Goal: Information Seeking & Learning: Learn about a topic

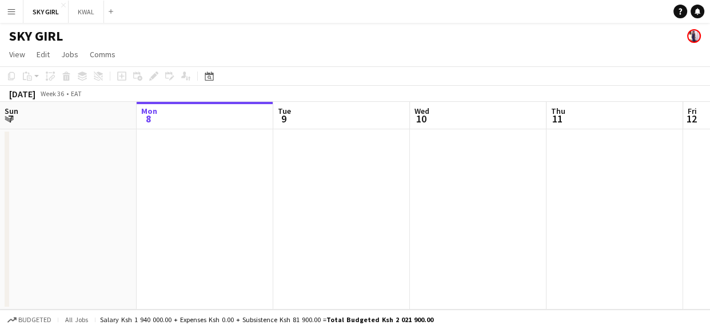
click at [14, 13] on app-icon "Menu" at bounding box center [11, 11] width 9 height 9
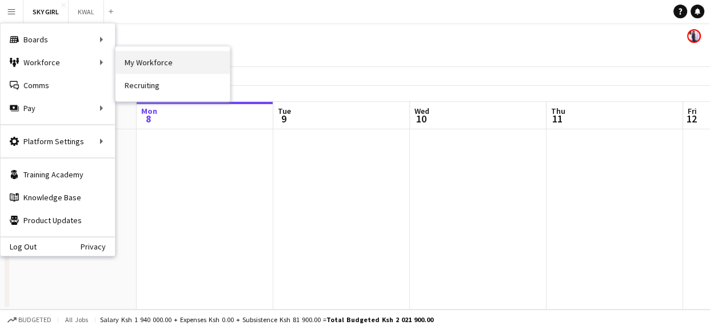
click at [166, 62] on link "My Workforce" at bounding box center [172, 62] width 114 height 23
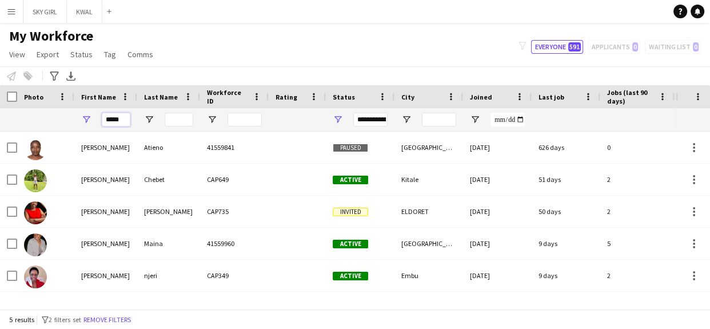
click at [123, 119] on input "*****" at bounding box center [116, 120] width 29 height 14
type input "*"
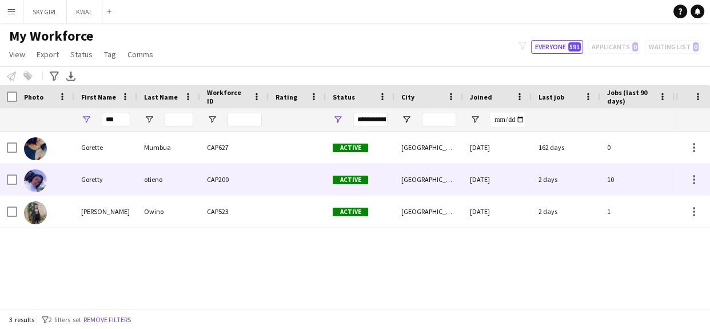
click at [223, 177] on div "CAP200" at bounding box center [234, 178] width 69 height 31
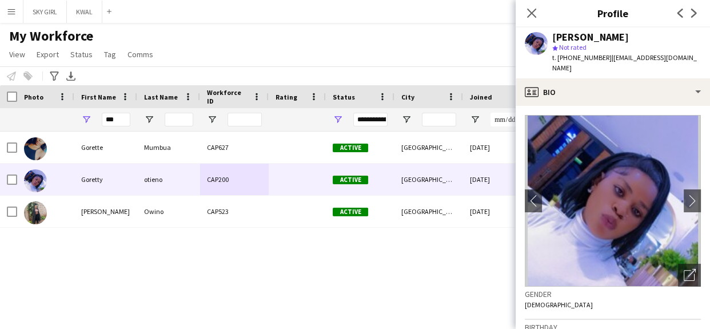
click at [581, 57] on span "t. [PHONE_NUMBER]" at bounding box center [581, 57] width 59 height 9
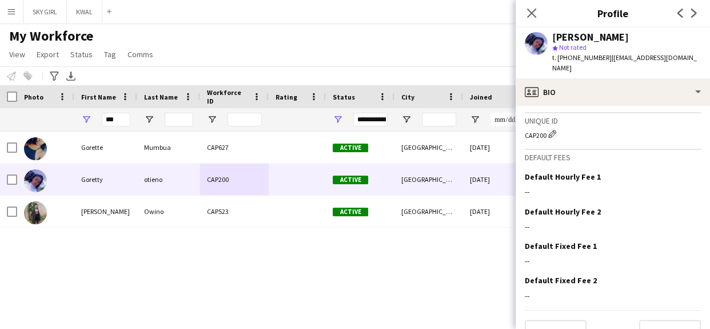
scroll to position [458, 0]
click at [649, 318] on button "Next" at bounding box center [670, 329] width 62 height 23
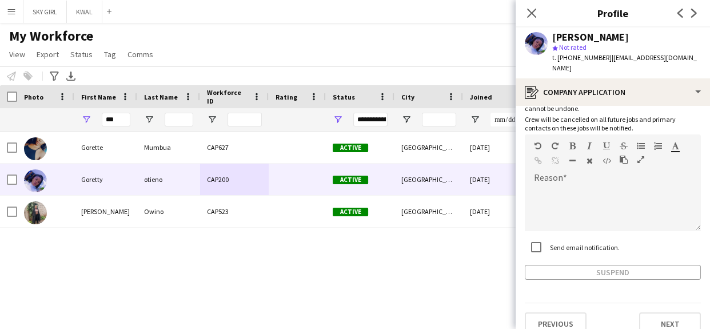
scroll to position [81, 0]
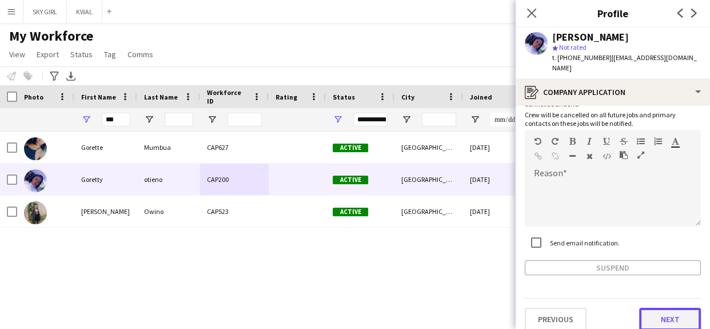
click at [644, 308] on button "Next" at bounding box center [670, 319] width 62 height 23
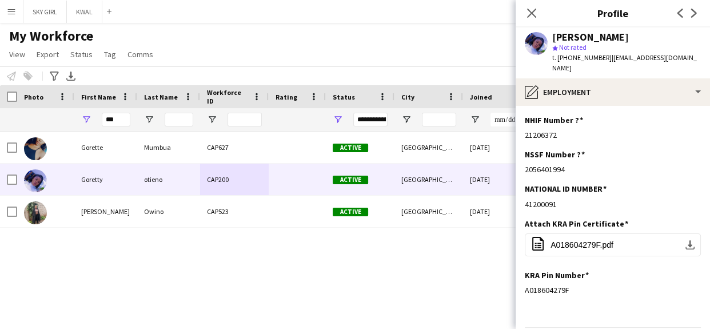
scroll to position [29, 0]
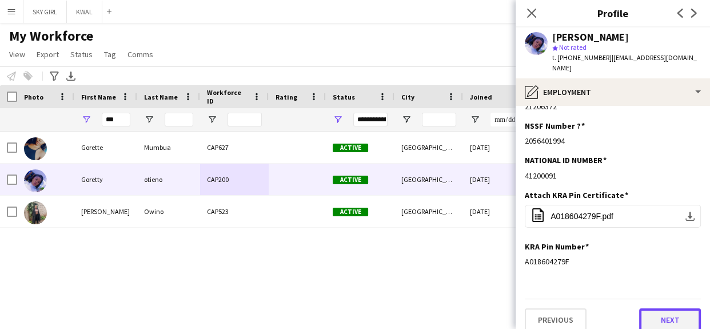
click at [644, 308] on button "Next" at bounding box center [670, 319] width 62 height 23
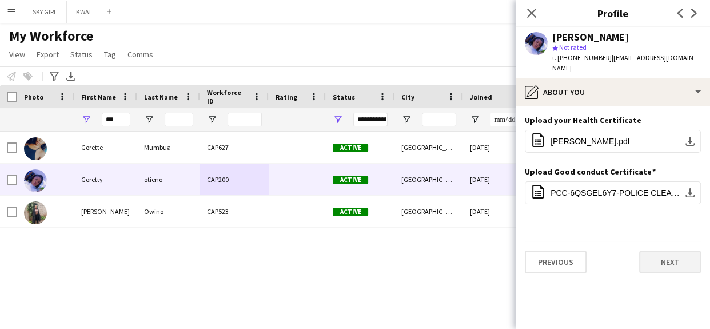
scroll to position [0, 0]
click at [657, 253] on button "Next" at bounding box center [670, 261] width 62 height 23
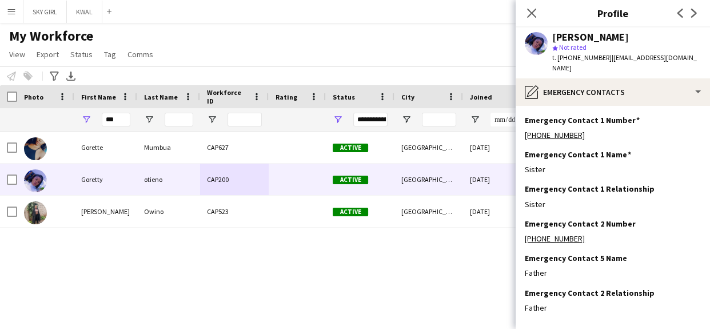
scroll to position [46, 0]
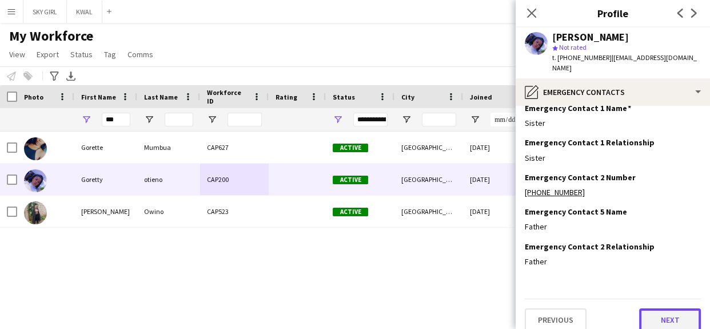
click at [644, 308] on button "Next" at bounding box center [670, 319] width 62 height 23
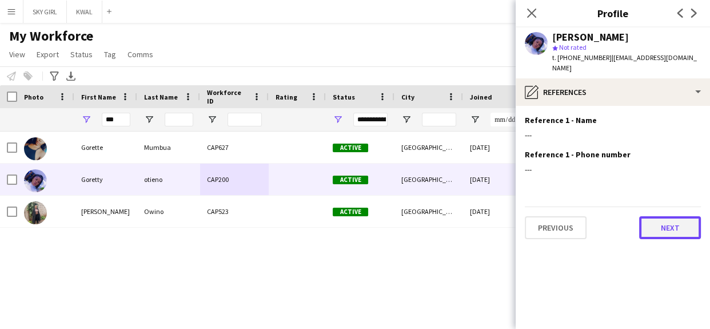
click at [645, 216] on button "Next" at bounding box center [670, 227] width 62 height 23
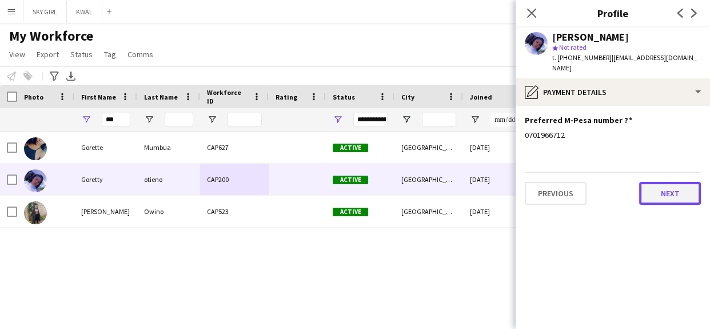
click at [650, 183] on button "Next" at bounding box center [670, 193] width 62 height 23
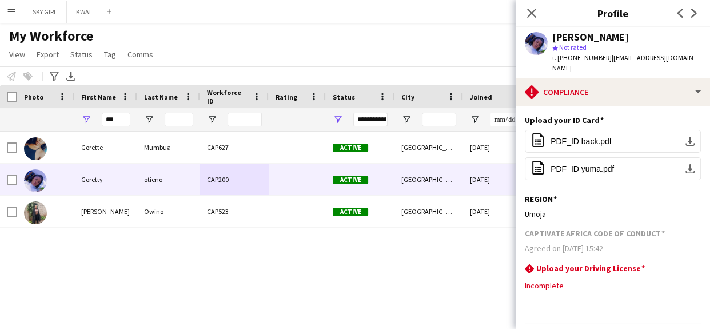
scroll to position [24, 0]
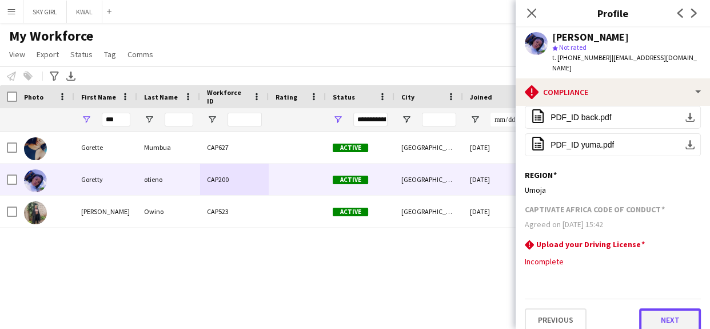
click at [640, 308] on button "Next" at bounding box center [670, 319] width 62 height 23
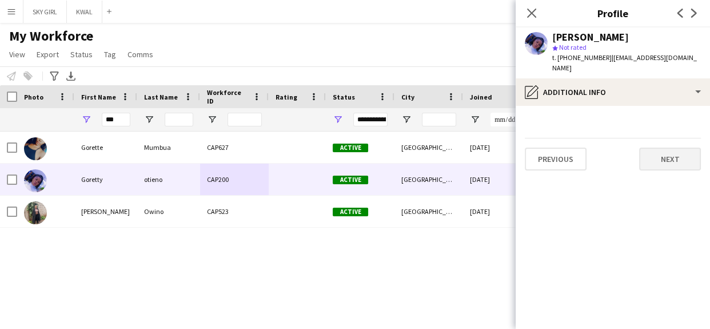
scroll to position [0, 0]
click at [650, 151] on button "Next" at bounding box center [670, 158] width 62 height 23
click at [650, 149] on button "Next" at bounding box center [670, 158] width 62 height 23
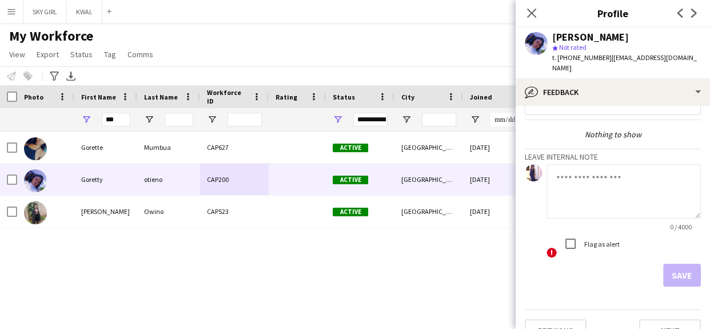
scroll to position [39, 0]
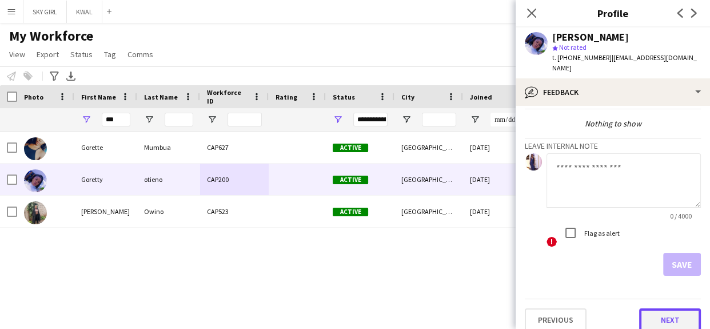
click at [646, 308] on button "Next" at bounding box center [670, 319] width 62 height 23
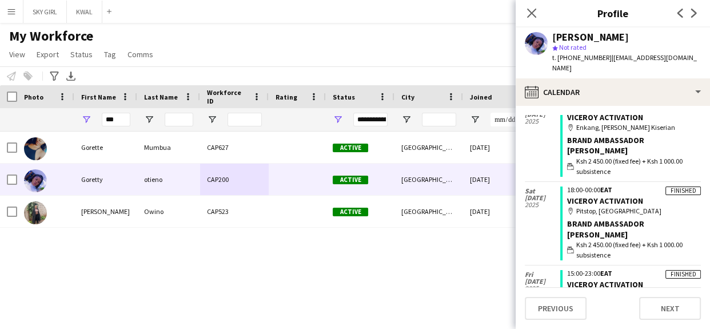
scroll to position [118, 0]
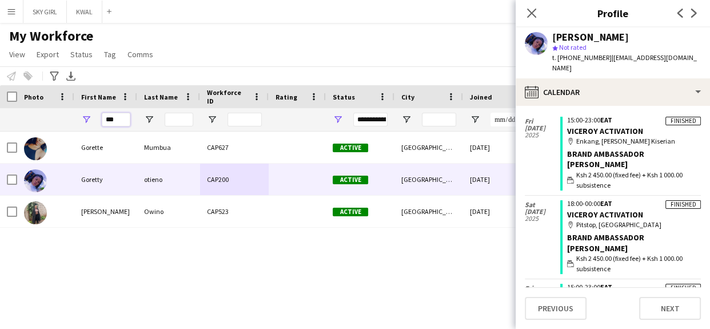
click at [121, 115] on input "***" at bounding box center [116, 120] width 29 height 14
type input "*"
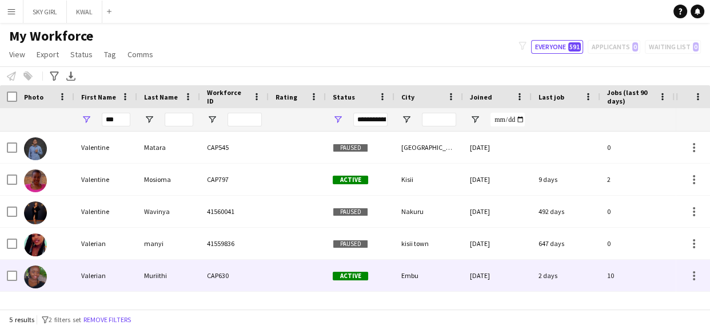
click at [165, 270] on div "Muriithi" at bounding box center [168, 275] width 63 height 31
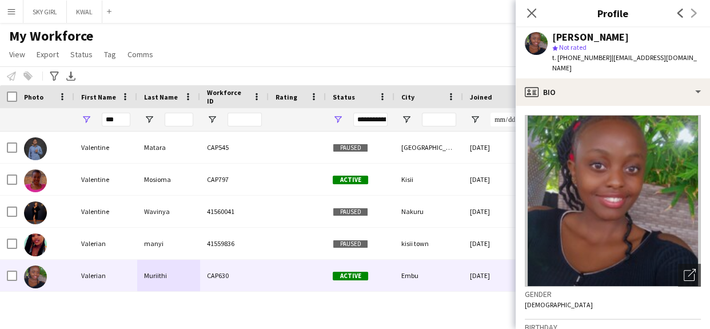
click at [582, 55] on span "t. [PHONE_NUMBER]" at bounding box center [581, 57] width 59 height 9
click at [531, 10] on icon "Close pop-in" at bounding box center [531, 12] width 11 height 11
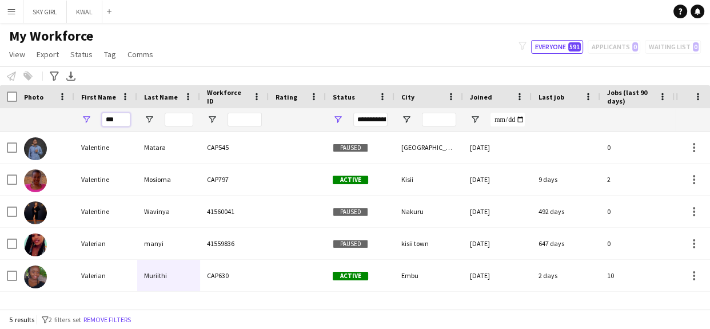
click at [121, 118] on input "***" at bounding box center [116, 120] width 29 height 14
type input "*"
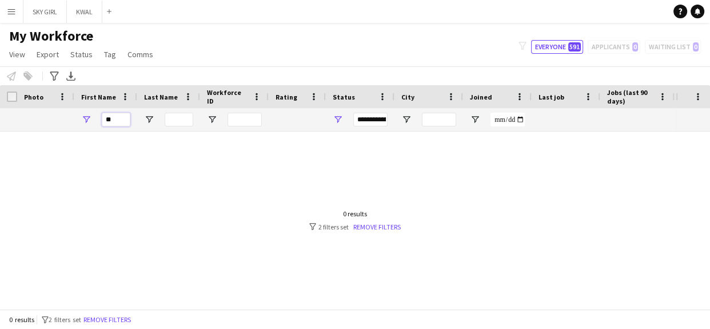
type input "*"
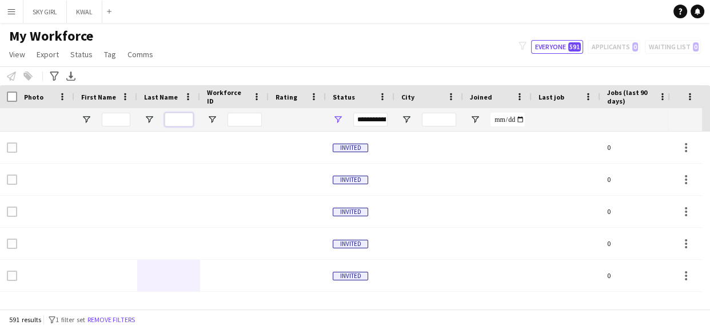
drag, startPoint x: 178, startPoint y: 117, endPoint x: 178, endPoint y: 109, distance: 8.6
click at [178, 117] on input "Last Name Filter Input" at bounding box center [179, 120] width 29 height 14
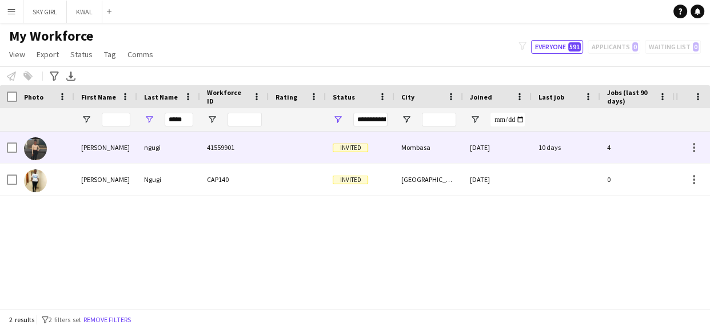
click at [439, 143] on div "Mombasa" at bounding box center [428, 146] width 69 height 31
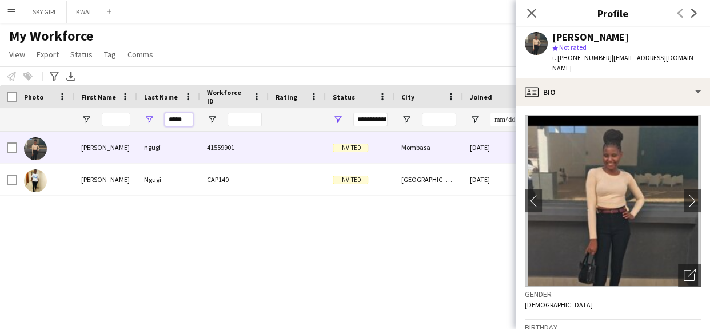
click at [186, 118] on input "*****" at bounding box center [179, 120] width 29 height 14
type input "*"
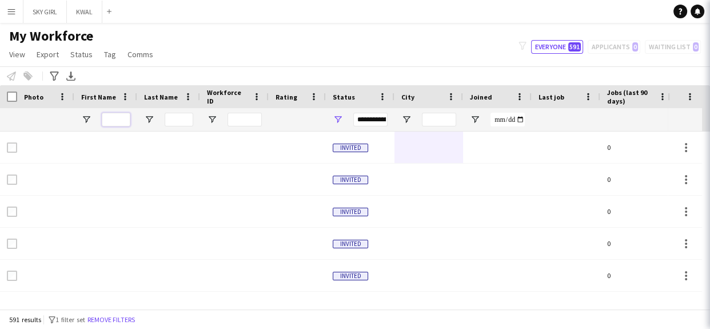
click at [117, 115] on input "First Name Filter Input" at bounding box center [116, 120] width 29 height 14
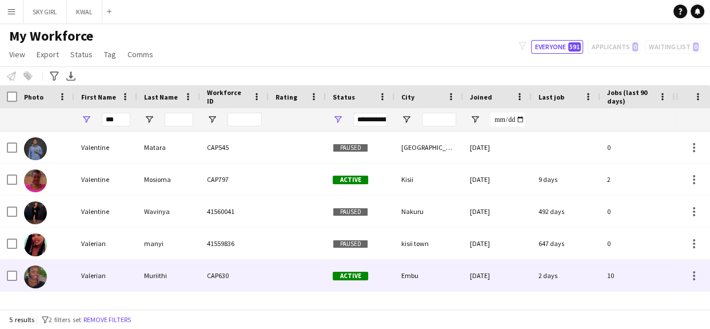
click at [211, 274] on div "CAP630" at bounding box center [234, 275] width 69 height 31
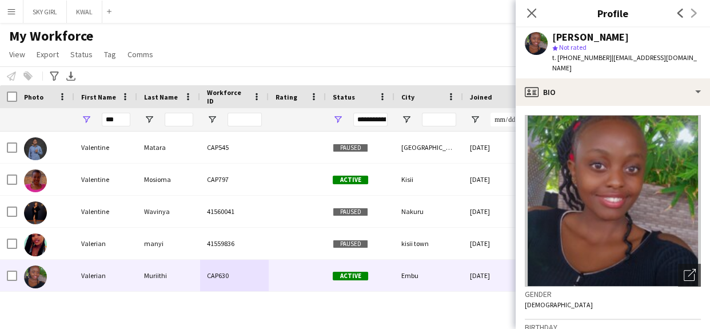
click at [601, 57] on span "t. [PHONE_NUMBER]" at bounding box center [581, 57] width 59 height 9
click at [534, 12] on icon "Close pop-in" at bounding box center [531, 12] width 11 height 11
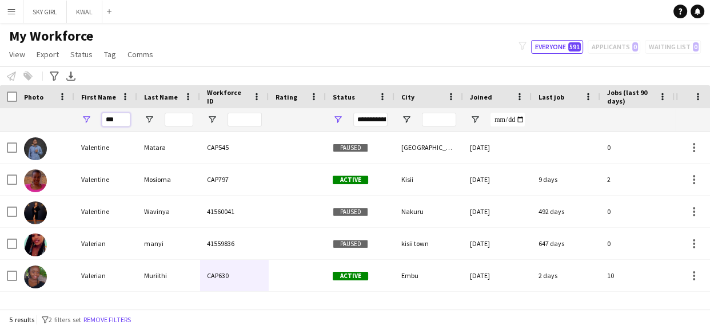
click at [121, 119] on input "***" at bounding box center [116, 120] width 29 height 14
type input "*"
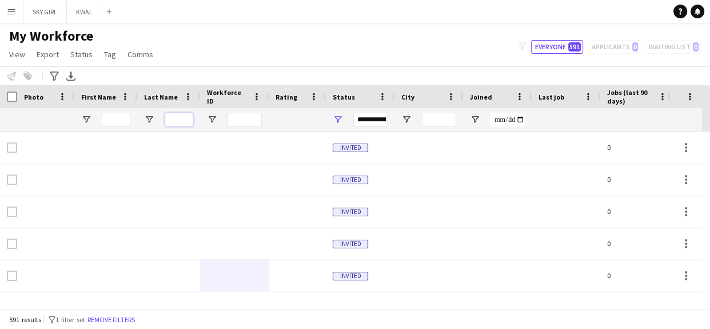
click at [174, 121] on input "Last Name Filter Input" at bounding box center [179, 120] width 29 height 14
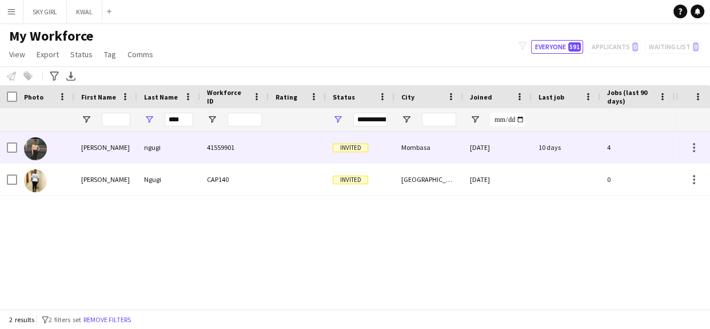
click at [197, 150] on div "ngugi" at bounding box center [168, 146] width 63 height 31
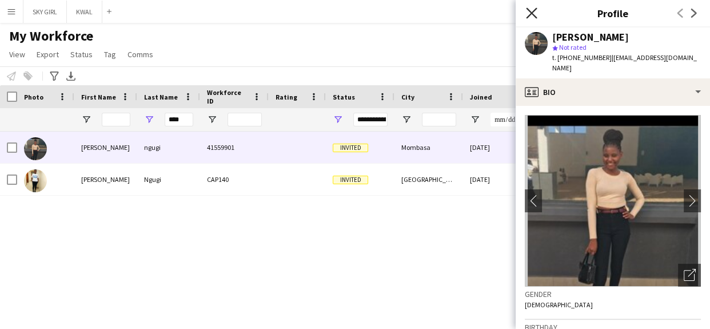
click at [528, 10] on icon at bounding box center [531, 12] width 11 height 11
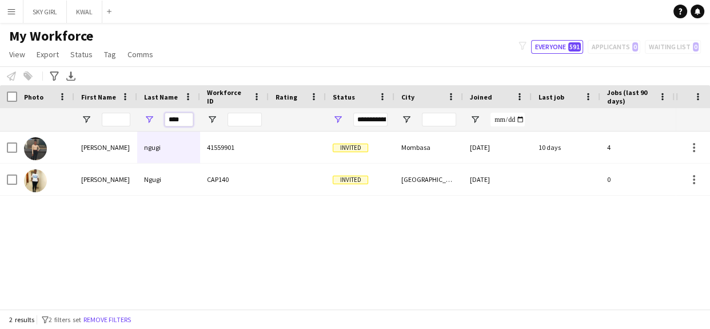
click at [183, 117] on input "****" at bounding box center [179, 120] width 29 height 14
type input "*"
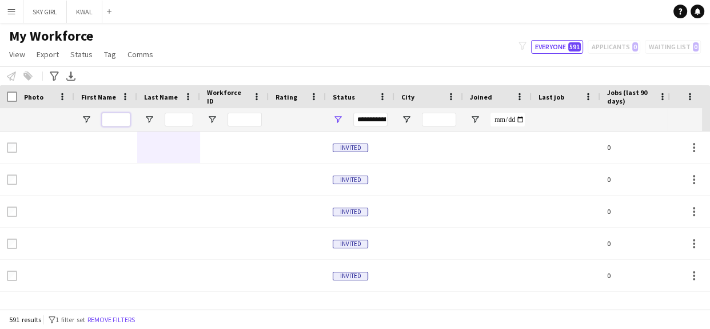
click at [118, 118] on input "First Name Filter Input" at bounding box center [116, 120] width 29 height 14
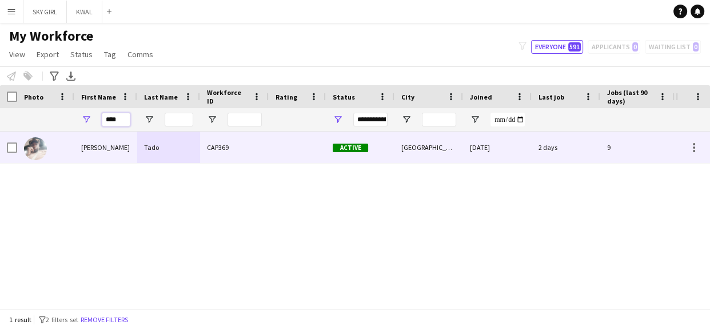
type input "****"
click at [172, 142] on div "Tado" at bounding box center [168, 146] width 63 height 31
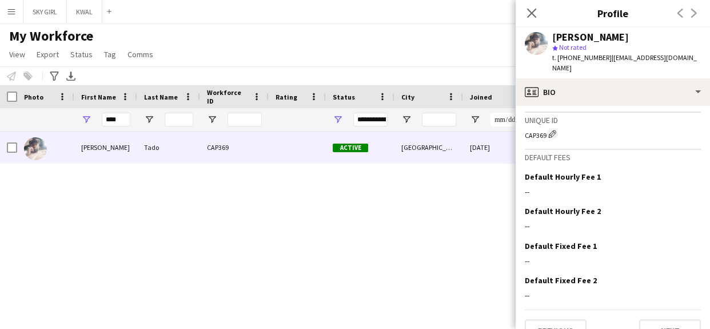
scroll to position [448, 0]
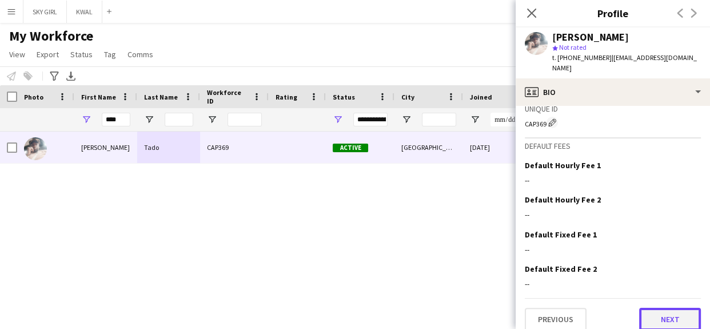
click at [643, 308] on button "Next" at bounding box center [670, 319] width 62 height 23
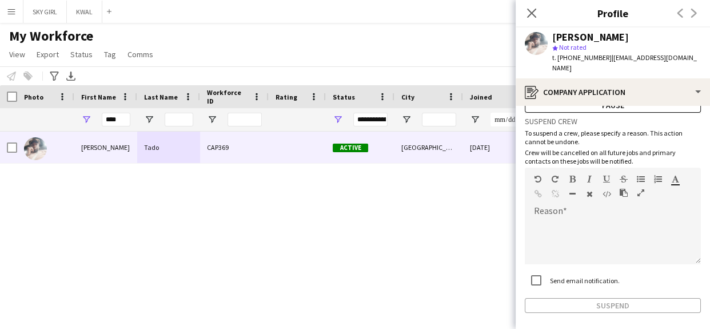
scroll to position [81, 0]
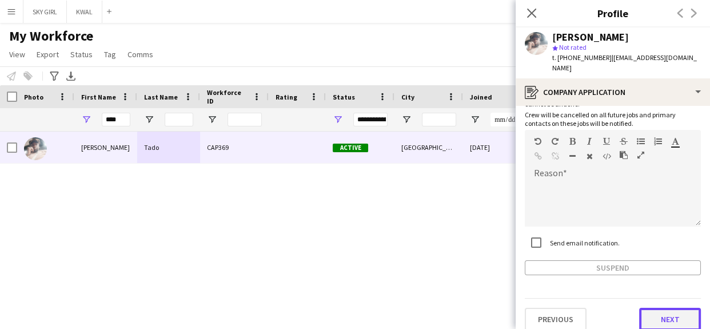
click at [650, 308] on button "Next" at bounding box center [670, 319] width 62 height 23
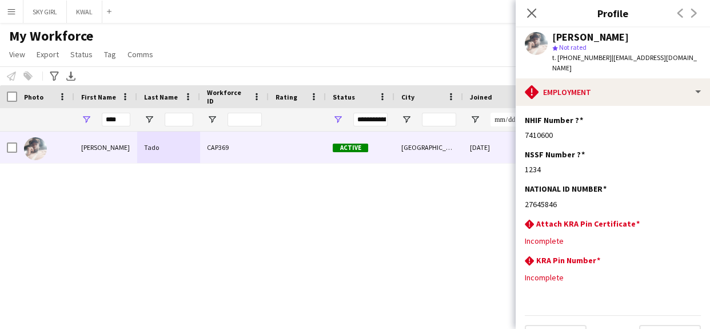
drag, startPoint x: 695, startPoint y: 273, endPoint x: 694, endPoint y: 304, distance: 31.4
click at [709, 302] on app-section-data-types "NHIF Number ? Edit this field 7410600 NSSF Number ? Edit this field 1234 NATION…" at bounding box center [613, 217] width 194 height 223
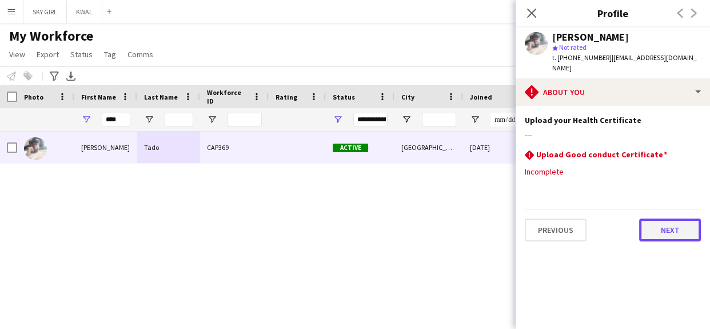
click at [649, 218] on button "Next" at bounding box center [670, 229] width 62 height 23
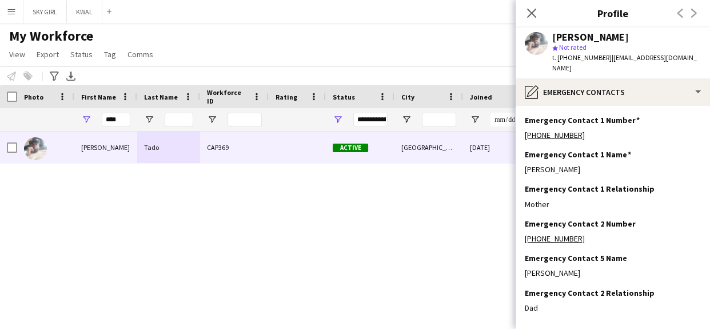
scroll to position [46, 0]
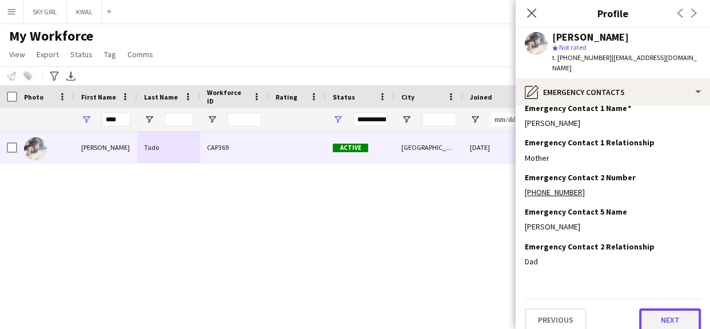
click at [639, 308] on button "Next" at bounding box center [670, 319] width 62 height 23
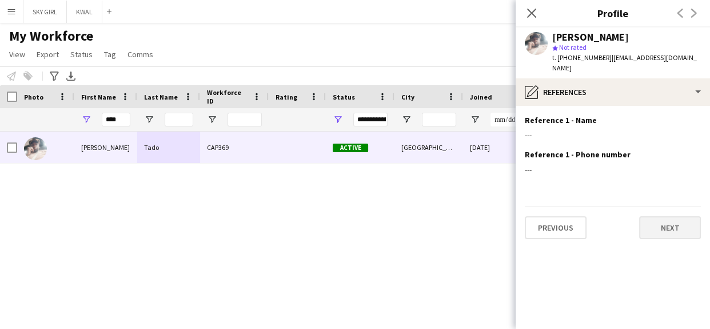
scroll to position [0, 0]
click at [650, 216] on button "Next" at bounding box center [670, 227] width 62 height 23
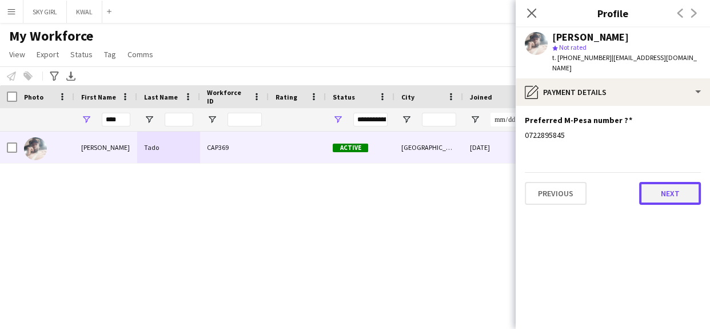
click at [651, 182] on button "Next" at bounding box center [670, 193] width 62 height 23
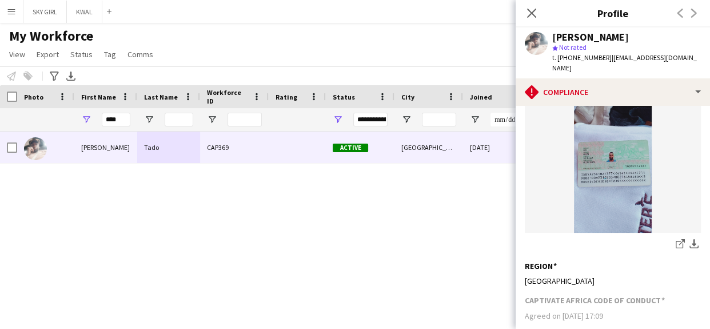
scroll to position [351, 0]
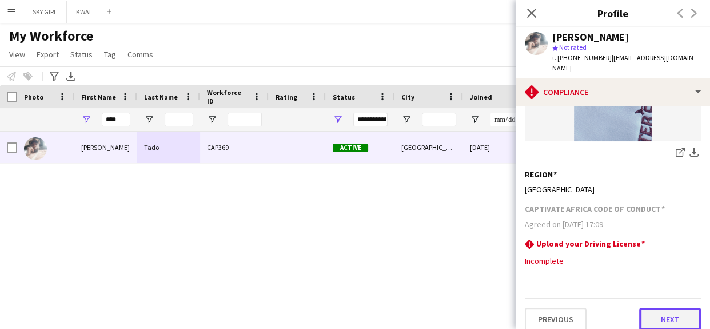
click at [642, 308] on button "Next" at bounding box center [670, 319] width 62 height 23
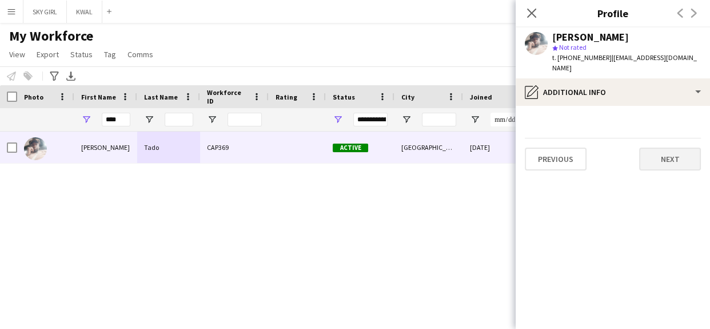
scroll to position [0, 0]
click at [651, 153] on button "Next" at bounding box center [670, 158] width 62 height 23
click at [646, 149] on button "Next" at bounding box center [670, 158] width 62 height 23
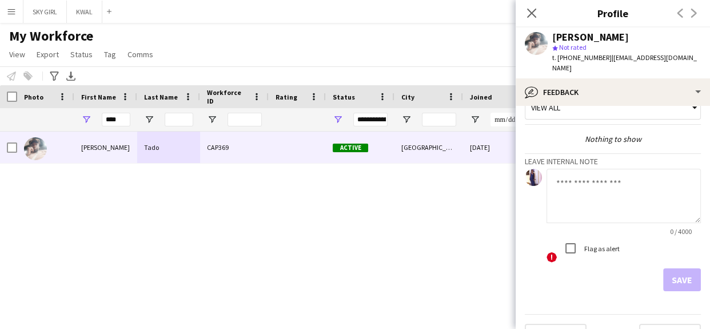
scroll to position [39, 0]
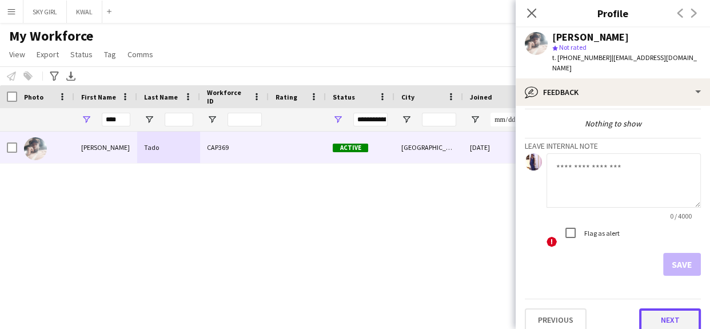
click at [642, 313] on button "Next" at bounding box center [670, 319] width 62 height 23
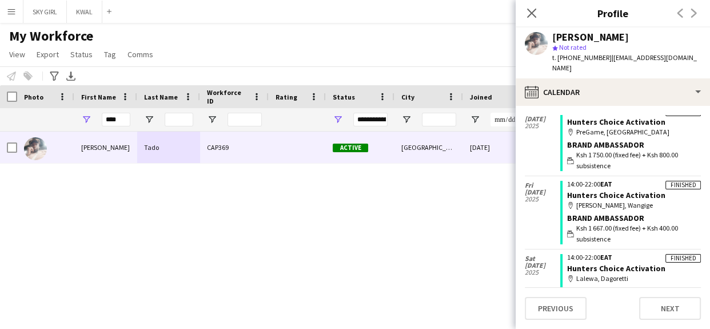
scroll to position [103, 0]
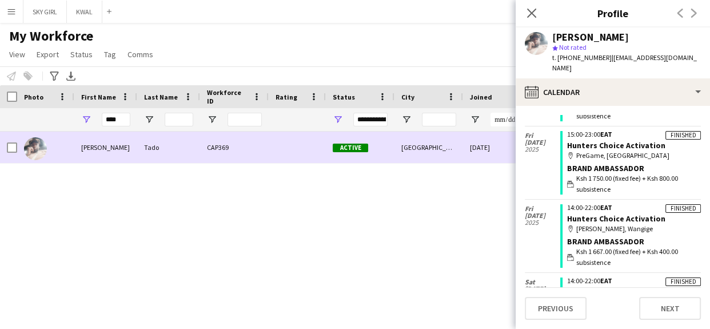
click at [296, 149] on div at bounding box center [297, 146] width 57 height 31
